Goal: Information Seeking & Learning: Learn about a topic

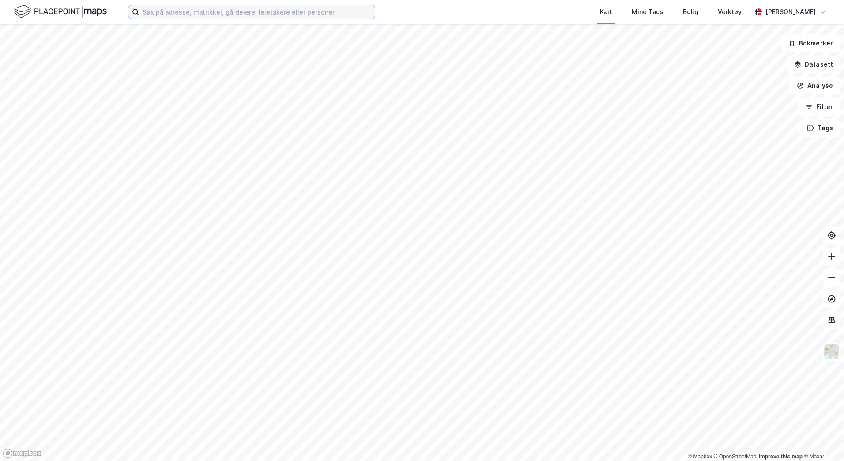
click at [178, 14] on input at bounding box center [257, 11] width 236 height 13
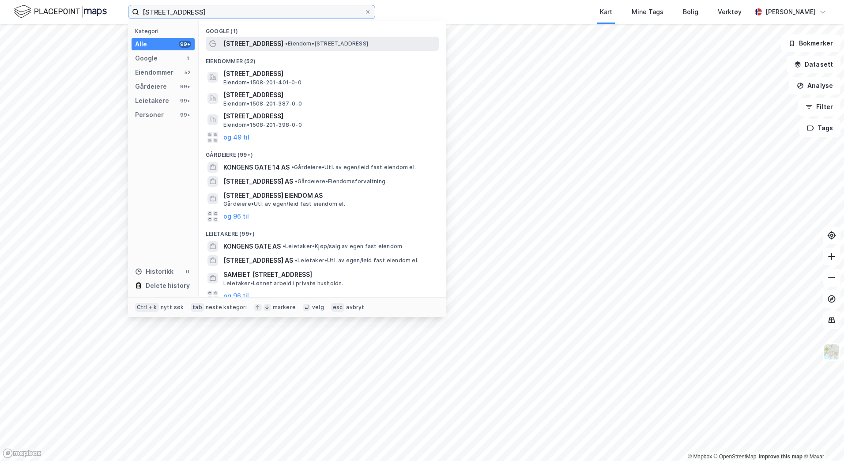
type input "[STREET_ADDRESS]"
click at [285, 45] on span "•" at bounding box center [286, 43] width 3 height 7
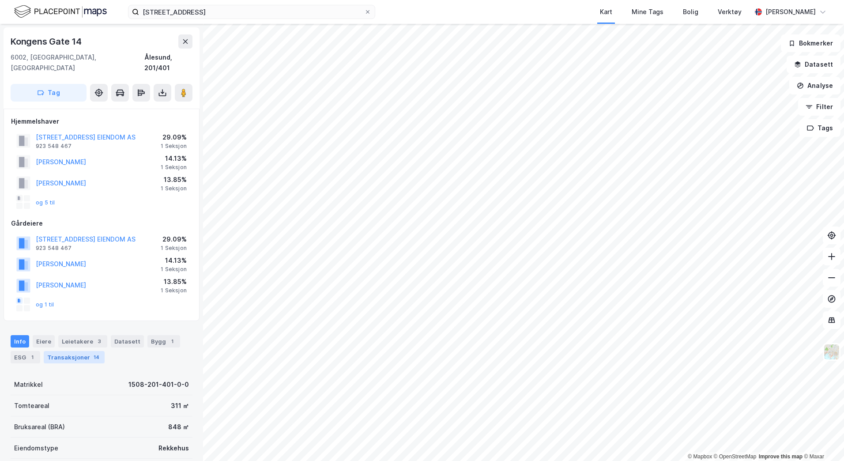
click at [77, 351] on div "Transaksjoner 14" at bounding box center [74, 357] width 61 height 12
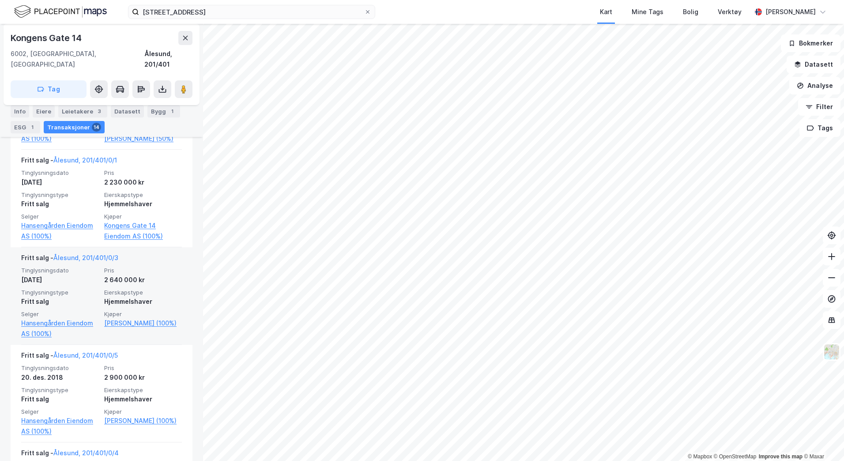
scroll to position [583, 0]
